Goal: Information Seeking & Learning: Compare options

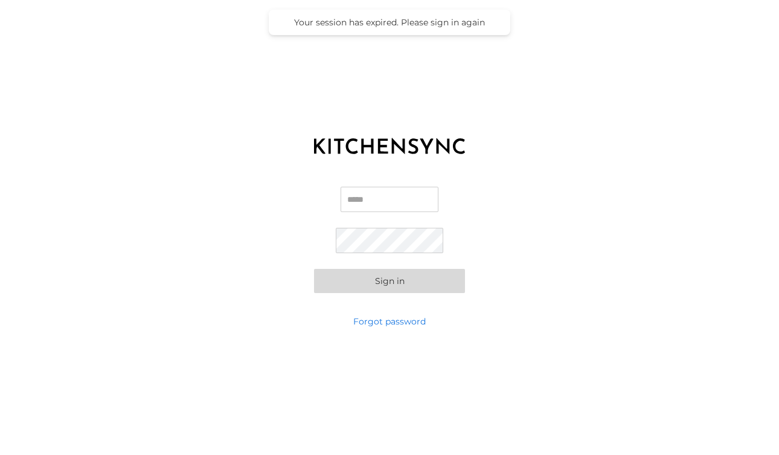
click at [368, 181] on div "Email Password Sign in" at bounding box center [389, 239] width 779 height 151
click at [366, 197] on input "Email" at bounding box center [390, 199] width 98 height 25
type input "**********"
click at [427, 276] on button "Sign in" at bounding box center [389, 281] width 151 height 24
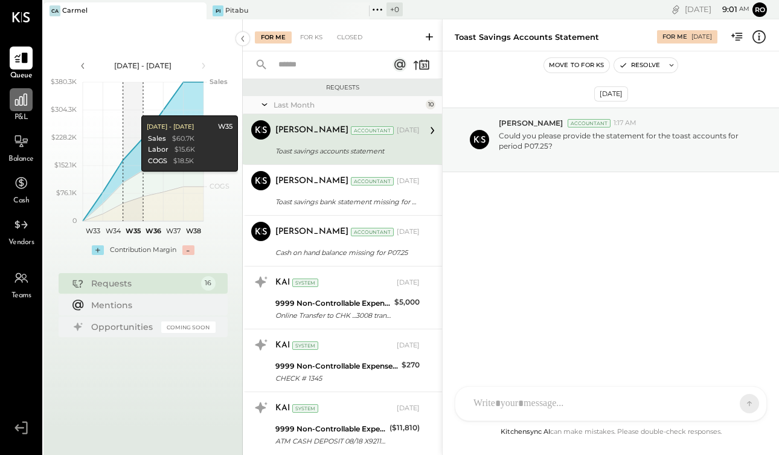
click at [11, 104] on div at bounding box center [21, 99] width 23 height 23
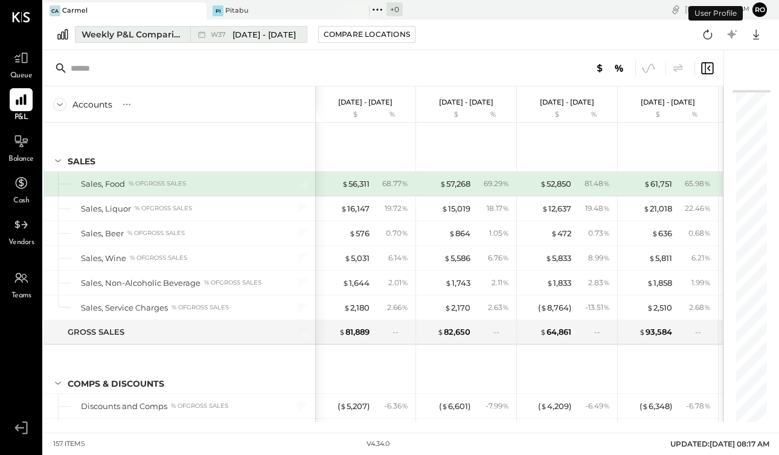
click at [141, 37] on div "Weekly P&L Comparison" at bounding box center [133, 34] width 102 height 12
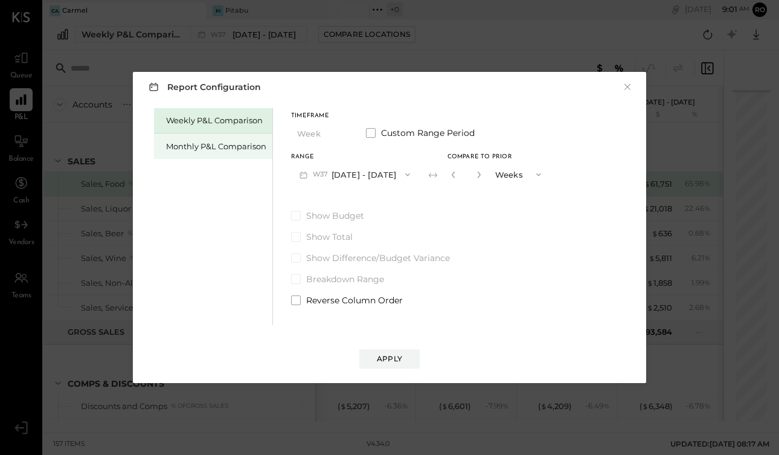
click at [191, 153] on div "Monthly P&L Comparison" at bounding box center [213, 146] width 118 height 25
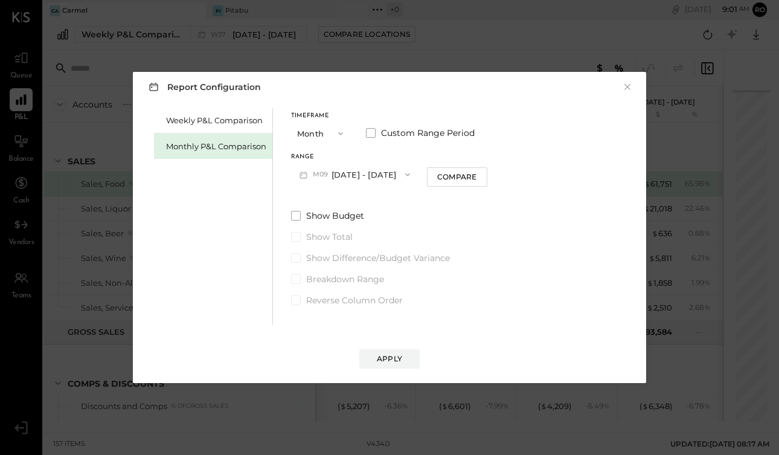
click at [364, 174] on button "M09 [DATE] - [DATE]" at bounding box center [354, 174] width 127 height 22
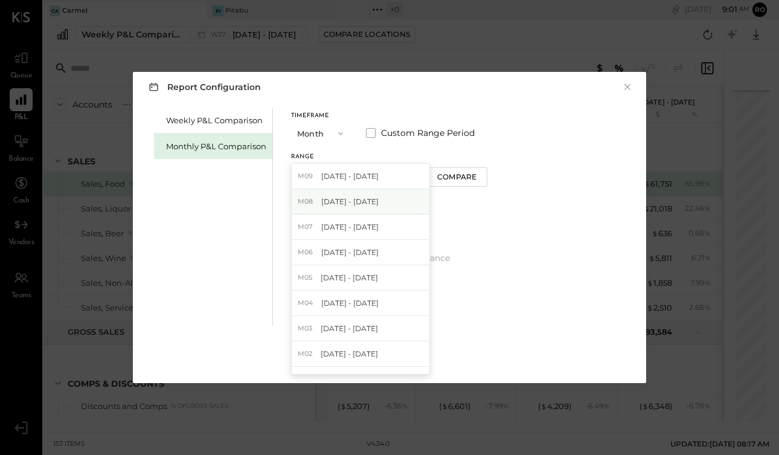
click at [372, 206] on span "[DATE] - [DATE]" at bounding box center [349, 201] width 57 height 10
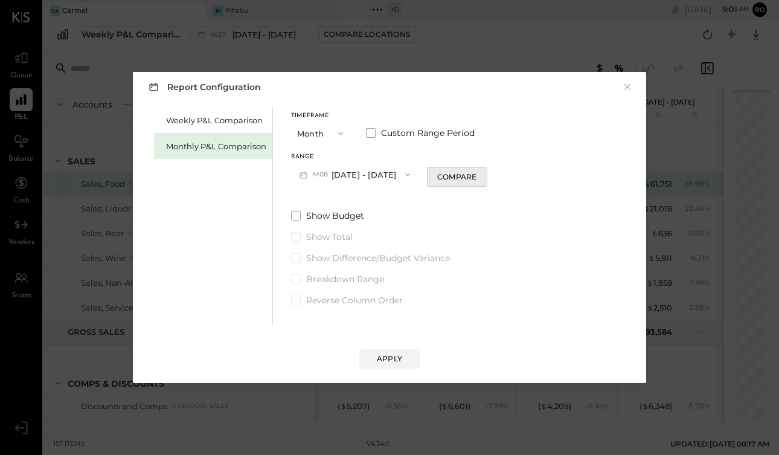
click at [453, 179] on div "Compare" at bounding box center [456, 177] width 39 height 10
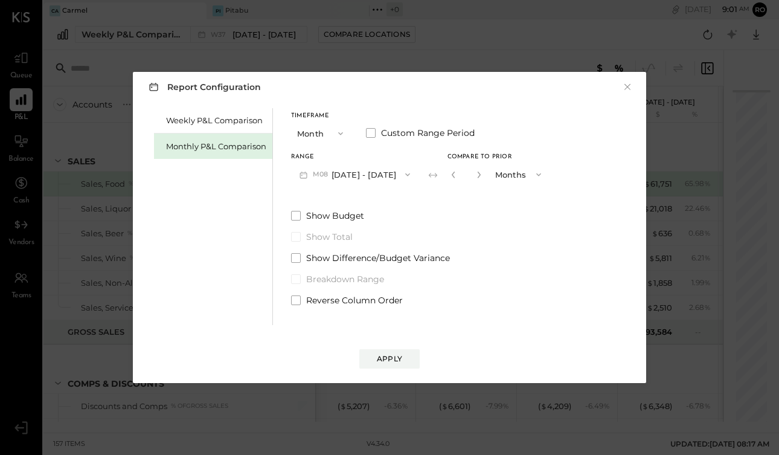
click at [474, 178] on button "button" at bounding box center [479, 174] width 10 height 13
type input "*"
click at [389, 366] on button "Apply" at bounding box center [390, 358] width 60 height 19
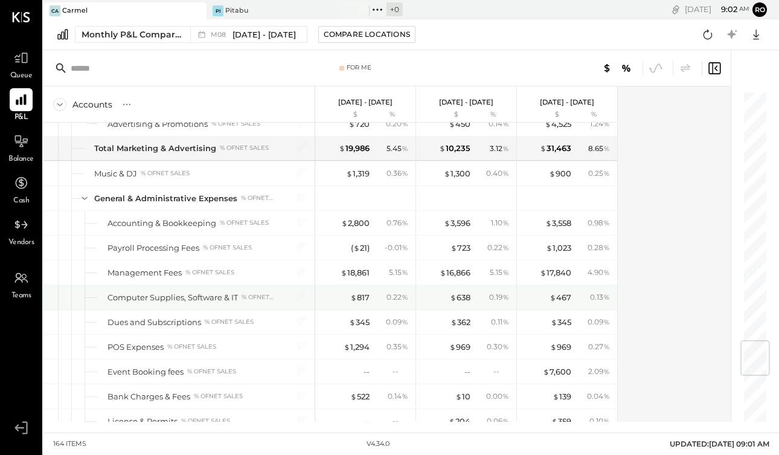
scroll to position [2127, 0]
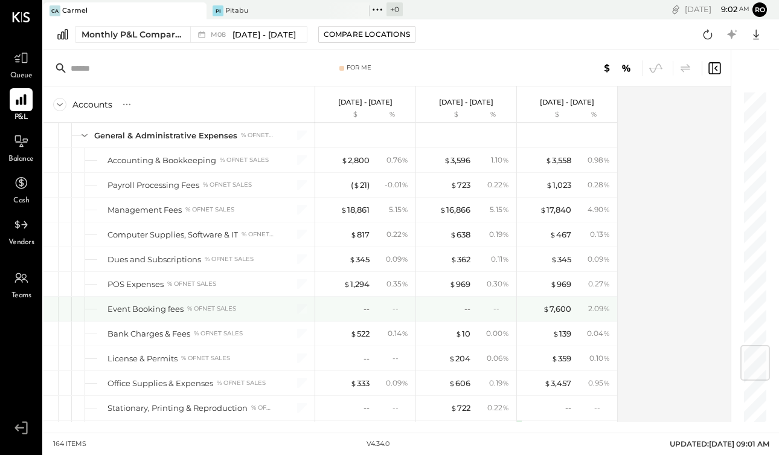
click at [387, 303] on div "--" at bounding box center [392, 308] width 39 height 10
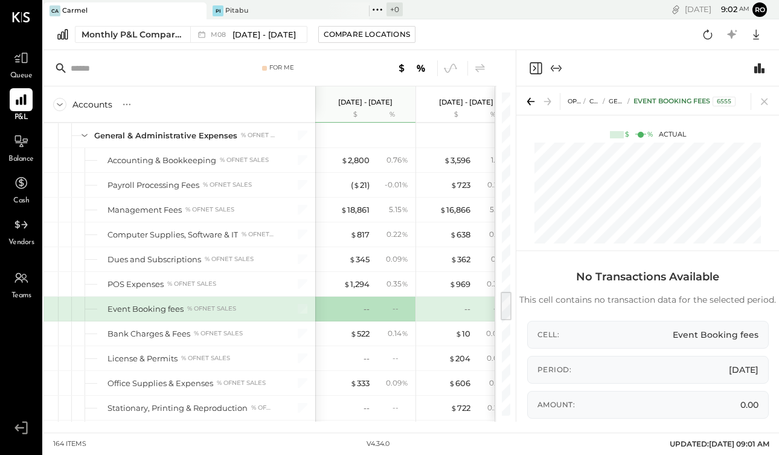
click at [355, 69] on div at bounding box center [408, 68] width 160 height 16
click at [768, 98] on icon at bounding box center [764, 101] width 17 height 17
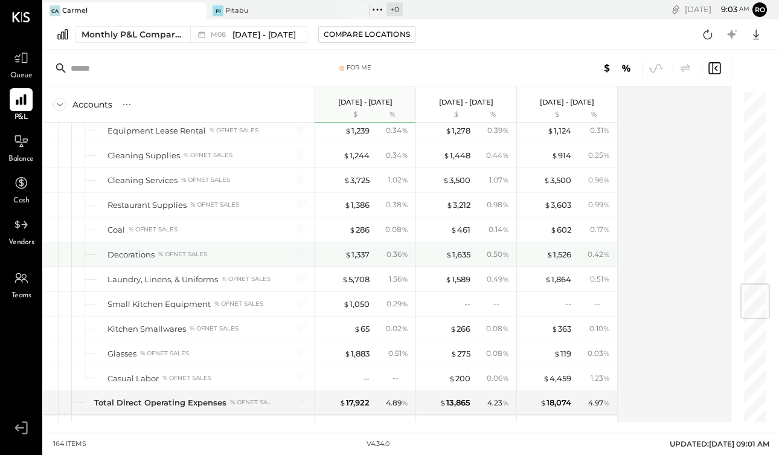
scroll to position [1632, 0]
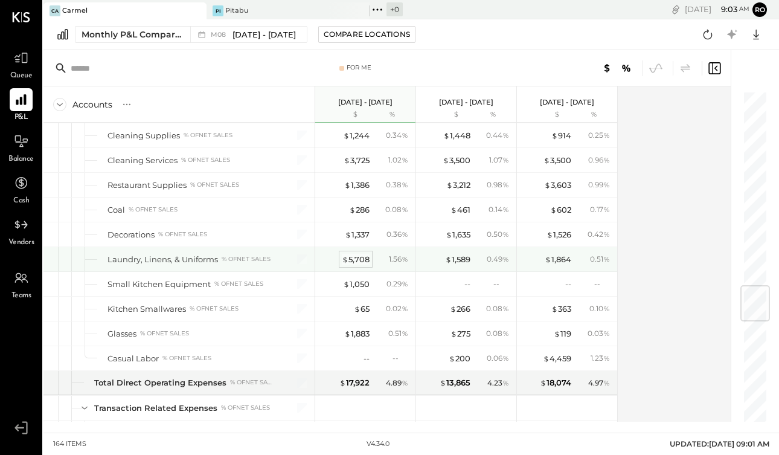
click at [354, 257] on div "$ 5,708" at bounding box center [356, 259] width 28 height 11
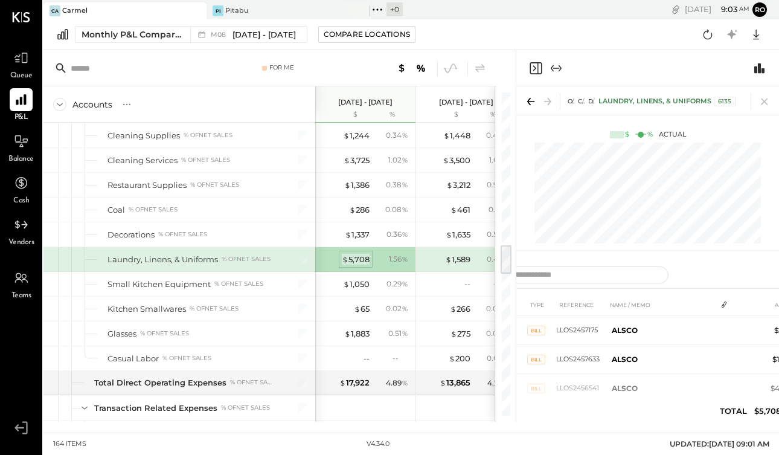
click at [350, 259] on div "$ 5,708" at bounding box center [356, 259] width 28 height 11
click at [762, 101] on icon at bounding box center [764, 101] width 17 height 17
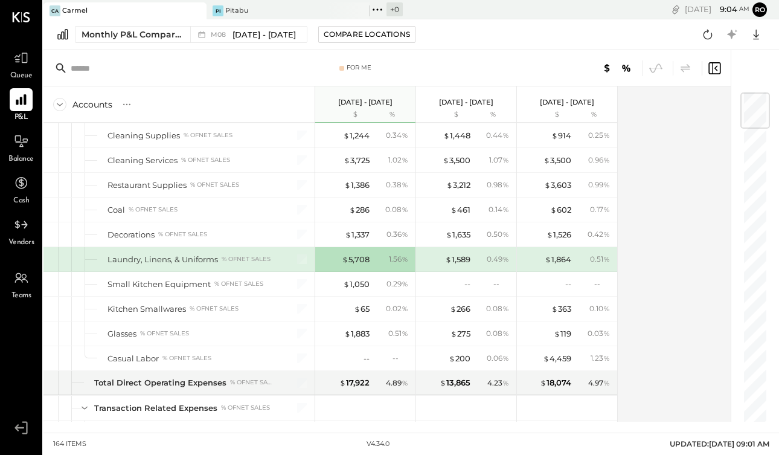
click at [654, 196] on div "Accounts S % GL [DATE] - [DATE] $ % [DATE] - [DATE] $ % [DATE] - [DATE] $ % SAL…" at bounding box center [388, 253] width 689 height 335
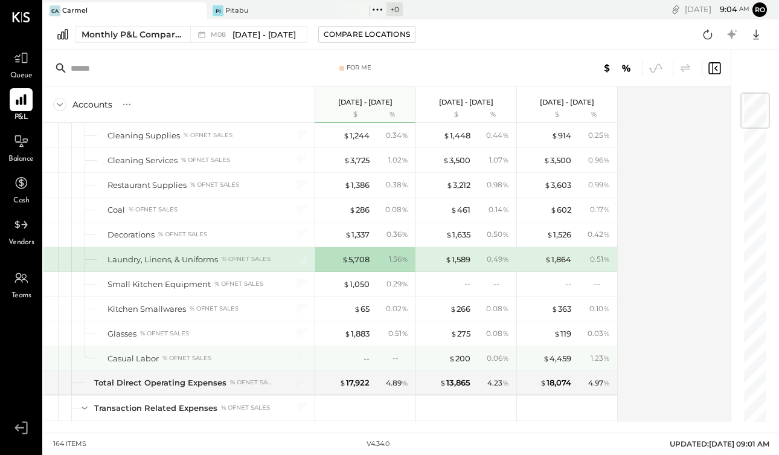
scroll to position [1659, 0]
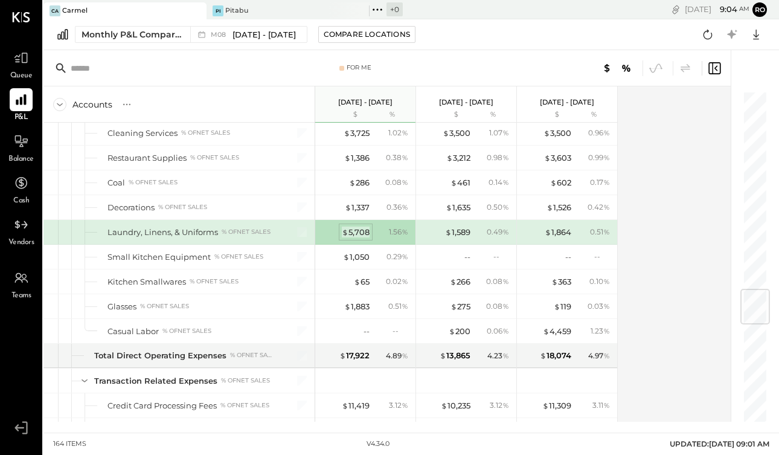
click at [361, 229] on div "$ 5,708" at bounding box center [356, 232] width 28 height 11
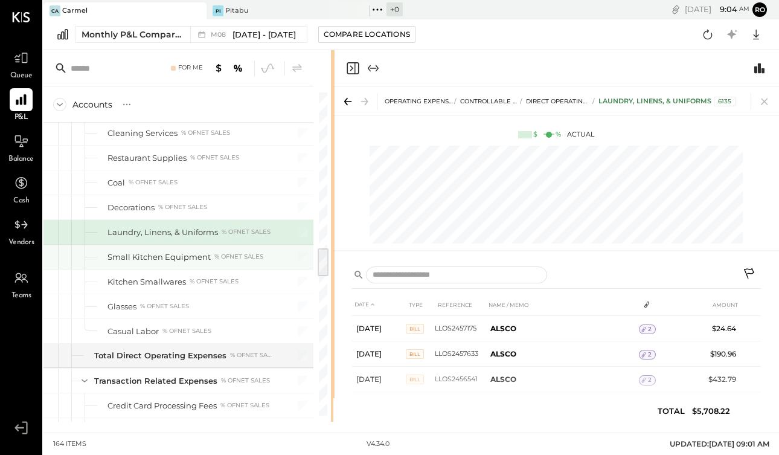
drag, startPoint x: 515, startPoint y: 242, endPoint x: 269, endPoint y: 250, distance: 246.0
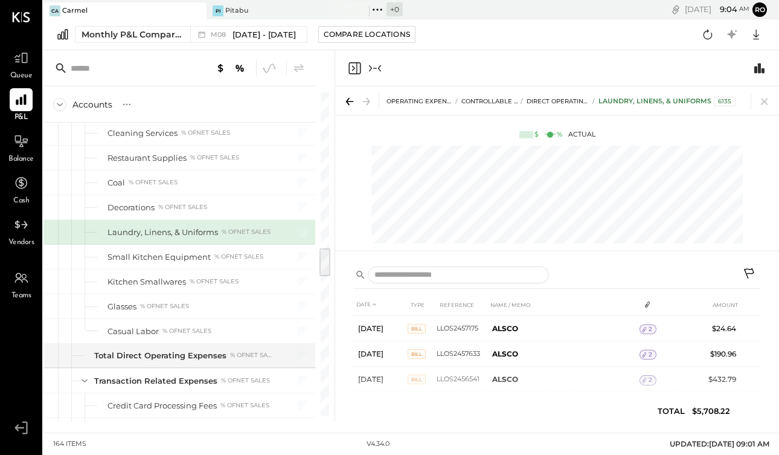
click at [749, 270] on icon at bounding box center [750, 275] width 15 height 15
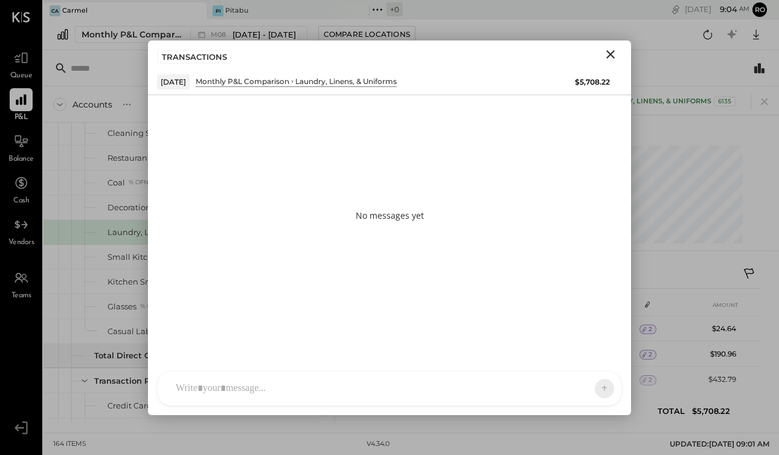
click at [314, 382] on div at bounding box center [379, 388] width 418 height 27
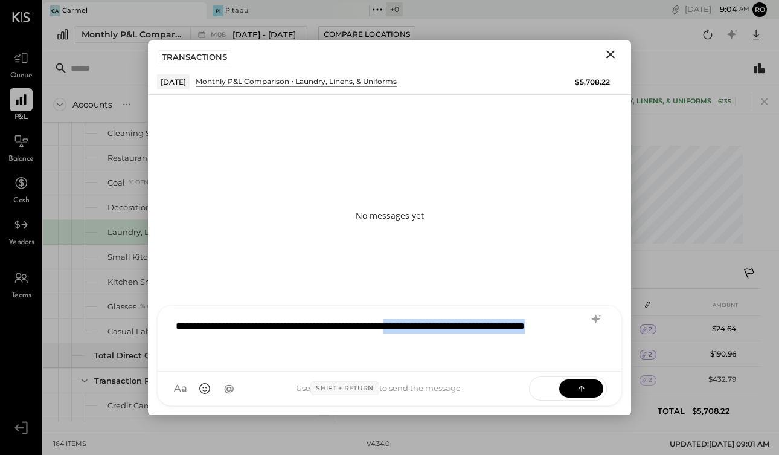
drag, startPoint x: 492, startPoint y: 353, endPoint x: 432, endPoint y: 324, distance: 66.5
click at [432, 324] on div "**********" at bounding box center [390, 337] width 440 height 48
drag, startPoint x: 387, startPoint y: 326, endPoint x: 395, endPoint y: 356, distance: 30.6
click at [395, 356] on div "**********" at bounding box center [390, 337] width 440 height 48
click at [459, 346] on div "**********" at bounding box center [390, 337] width 440 height 48
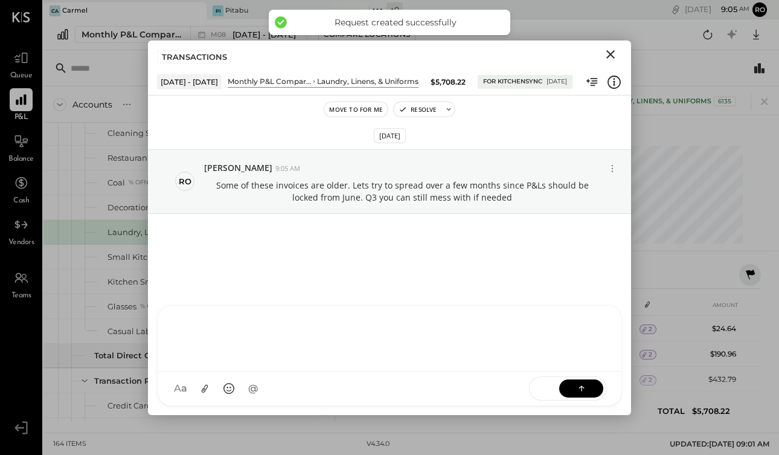
click at [604, 57] on icon "Close" at bounding box center [611, 54] width 15 height 15
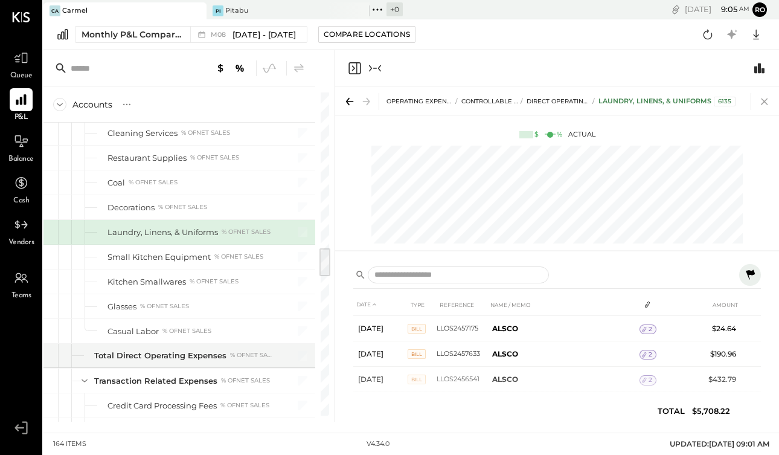
click at [766, 102] on icon at bounding box center [764, 101] width 17 height 17
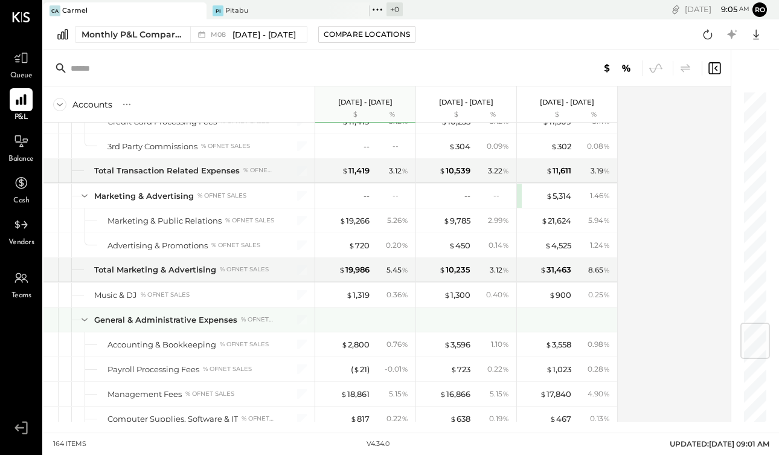
scroll to position [1959, 0]
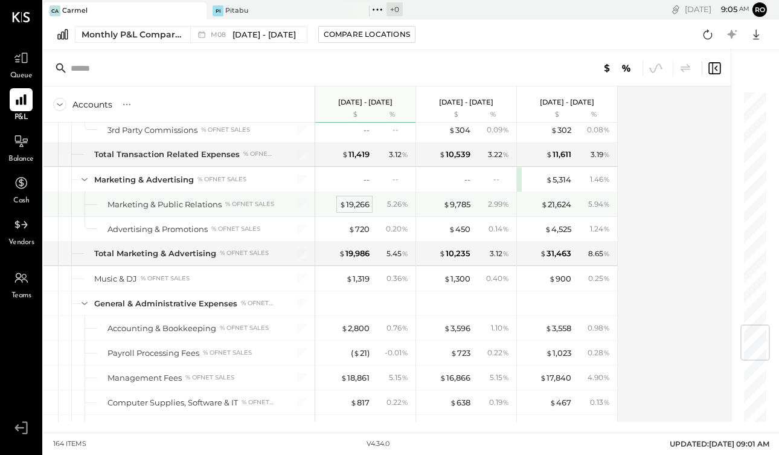
click at [358, 206] on div "$ 19,266" at bounding box center [355, 204] width 30 height 11
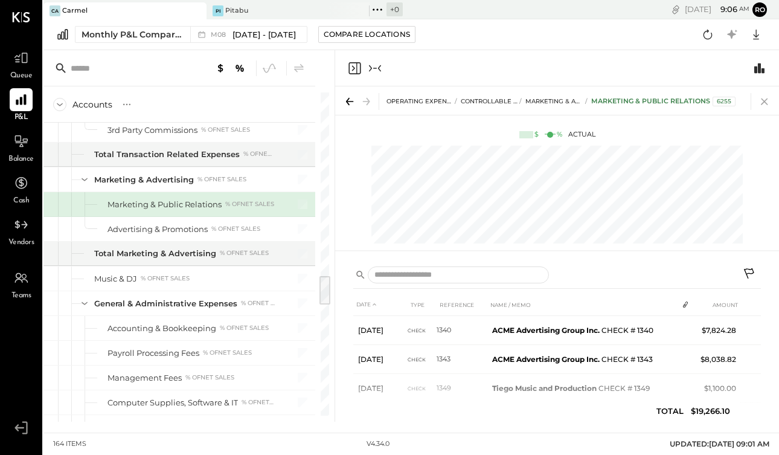
click at [769, 97] on icon at bounding box center [764, 101] width 17 height 17
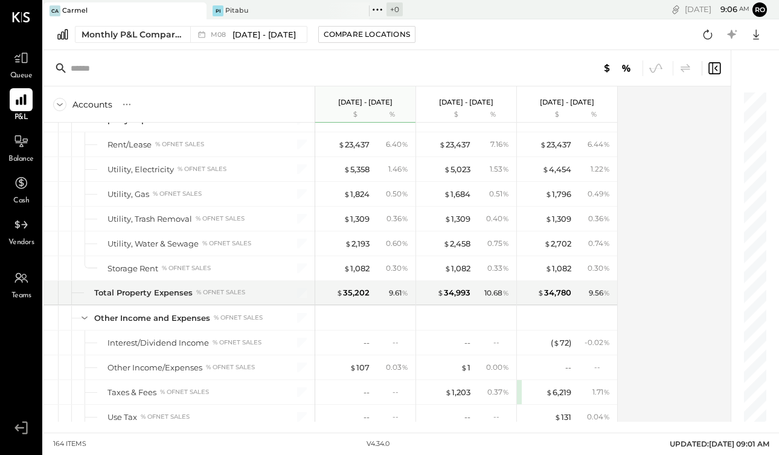
scroll to position [3147, 0]
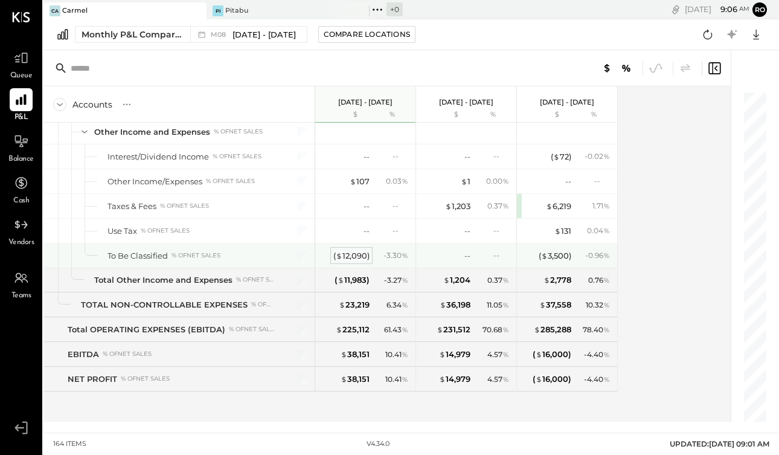
click at [360, 253] on div "( $ 12,090 )" at bounding box center [352, 255] width 36 height 11
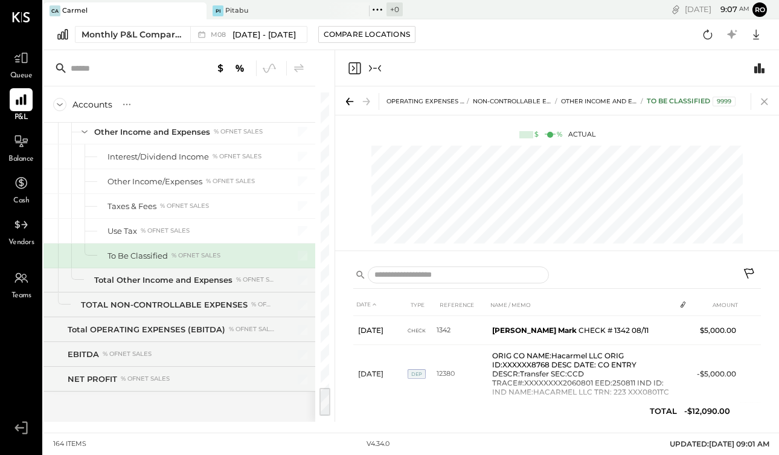
click at [771, 104] on icon at bounding box center [764, 101] width 17 height 17
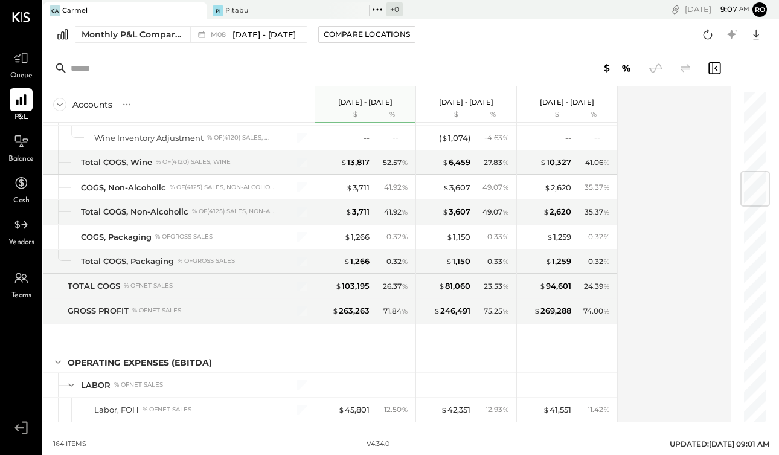
scroll to position [676, 0]
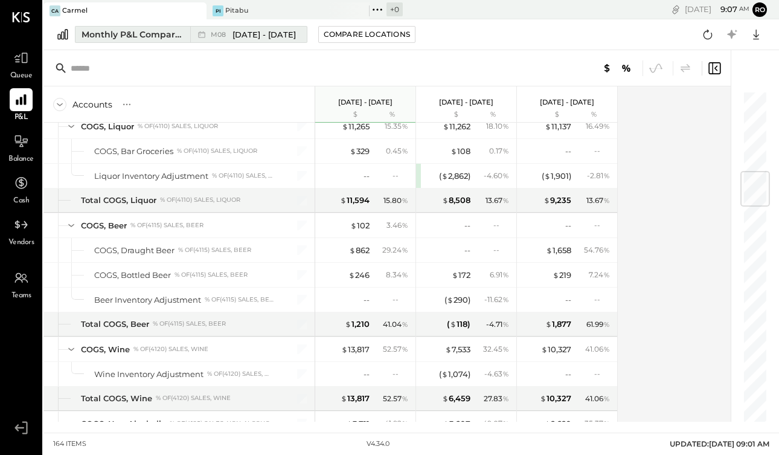
click at [258, 33] on span "[DATE] - [DATE]" at bounding box center [264, 34] width 63 height 11
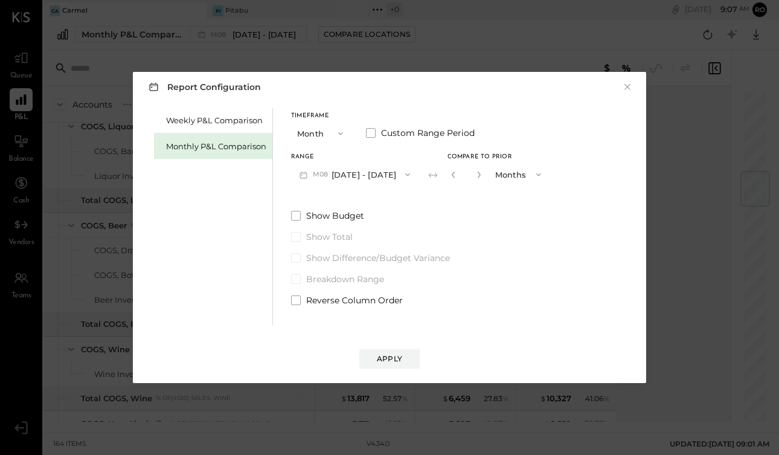
click at [403, 175] on icon "button" at bounding box center [408, 175] width 10 height 10
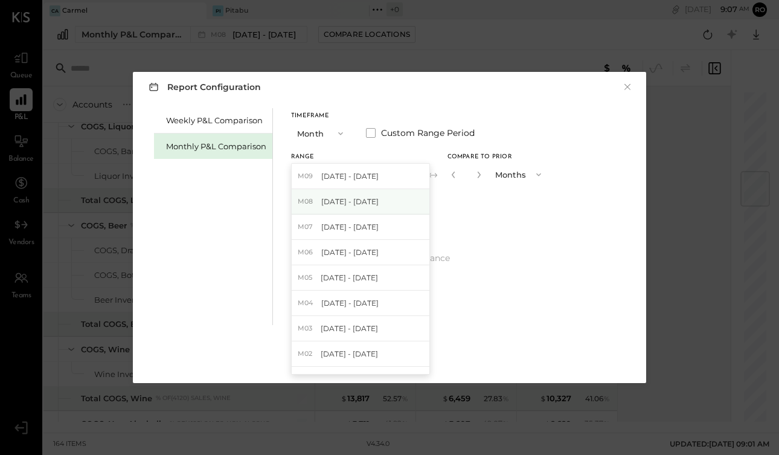
click at [389, 199] on div "M08 [DATE] - [DATE]" at bounding box center [361, 201] width 138 height 25
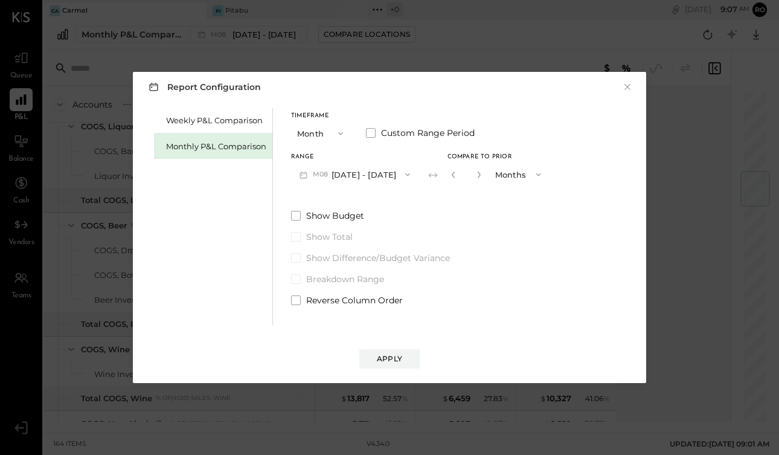
click at [397, 176] on span "button" at bounding box center [405, 175] width 16 height 10
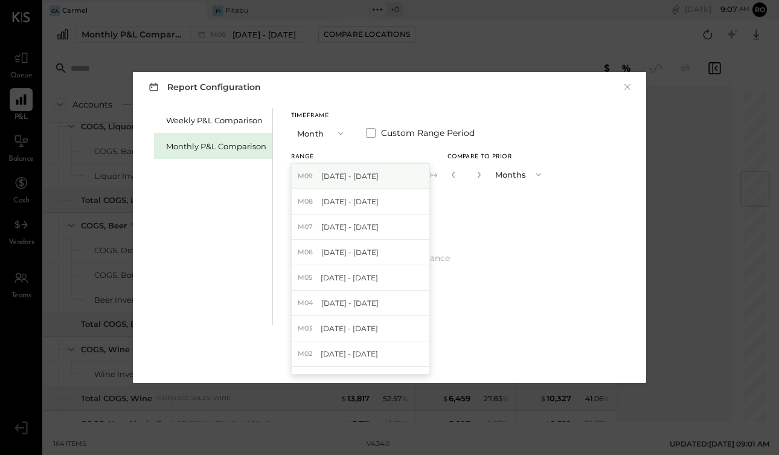
click at [384, 176] on div "M09 [DATE] - [DATE]" at bounding box center [361, 176] width 138 height 25
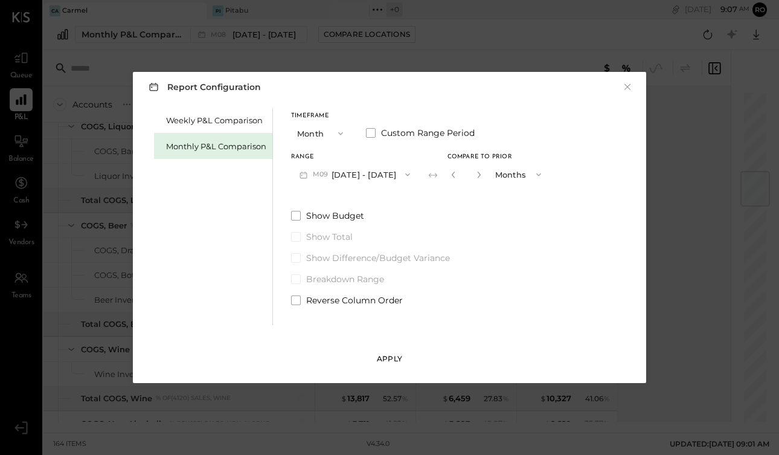
click at [400, 353] on button "Apply" at bounding box center [390, 358] width 60 height 19
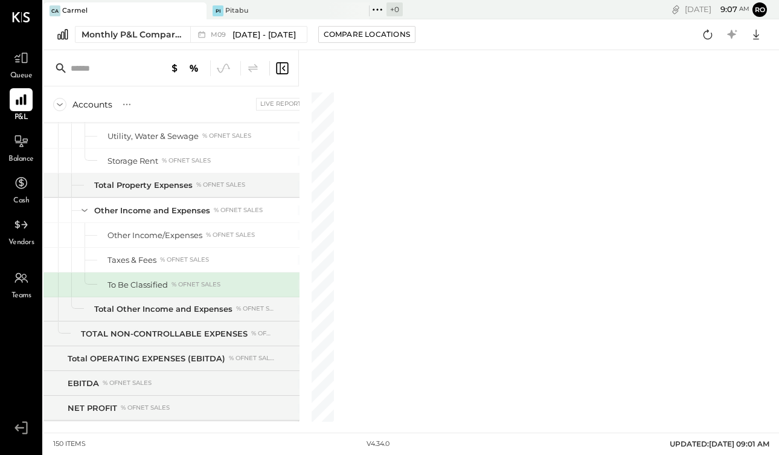
scroll to position [700, 0]
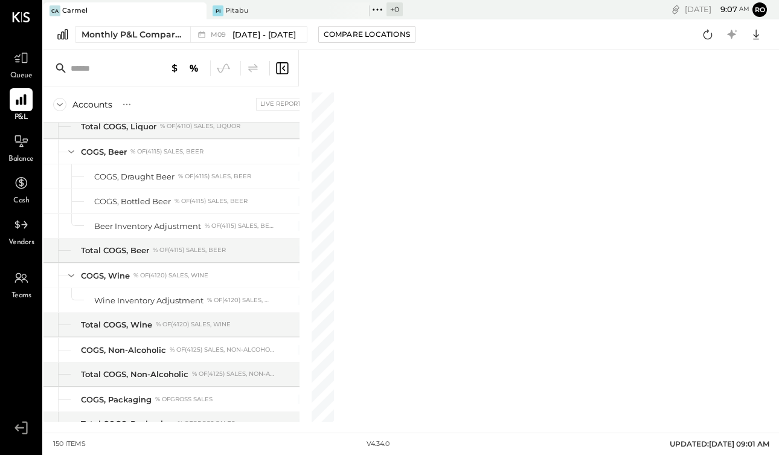
click at [325, 424] on div at bounding box center [323, 442] width 30 height 36
click at [284, 68] on icon at bounding box center [282, 68] width 15 height 15
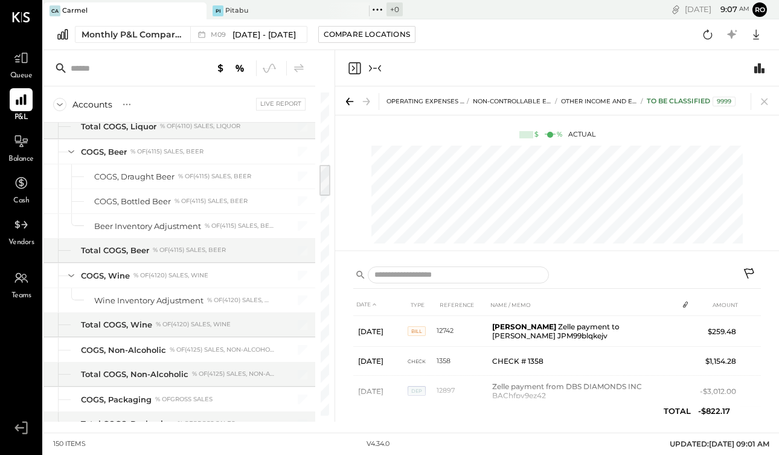
click at [356, 71] on icon "Close panel" at bounding box center [355, 68] width 12 height 12
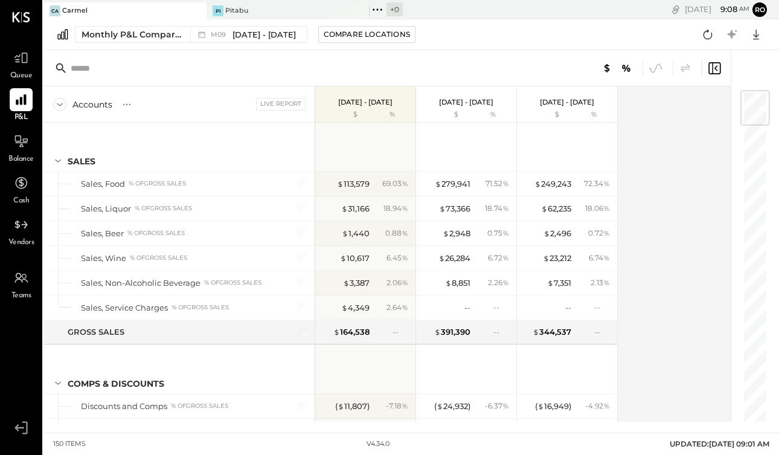
click at [508, 69] on div at bounding box center [577, 68] width 291 height 16
